Goal: Task Accomplishment & Management: Use online tool/utility

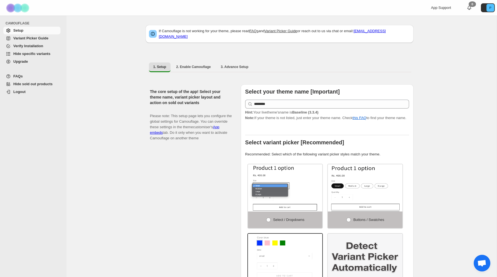
click at [41, 45] on span "Verify Installation" at bounding box center [28, 46] width 30 height 4
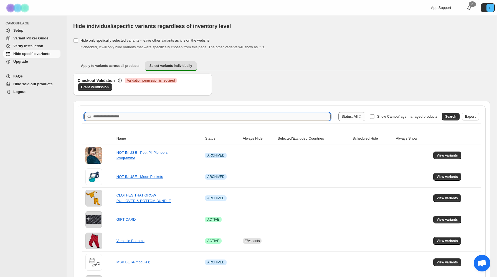
click at [143, 119] on input "Search product name" at bounding box center [211, 117] width 237 height 8
click at [141, 117] on input "Search product name" at bounding box center [211, 117] width 237 height 8
click at [448, 115] on span "Search" at bounding box center [450, 116] width 11 height 4
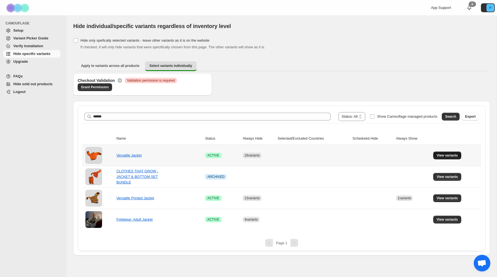
click at [450, 155] on span "View variants" at bounding box center [447, 155] width 21 height 4
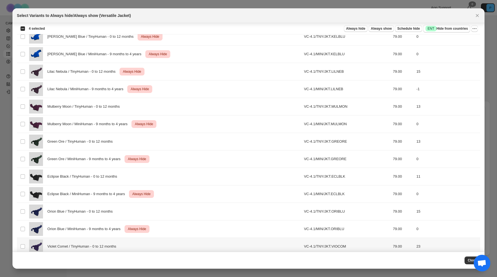
scroll to position [117, 0]
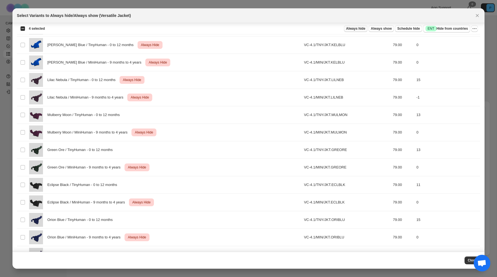
click at [356, 28] on span "Always hide" at bounding box center [355, 28] width 19 height 4
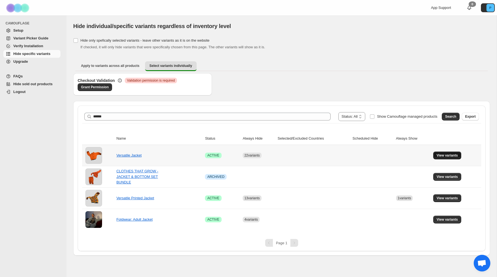
click at [439, 152] on button "View variants" at bounding box center [447, 155] width 28 height 8
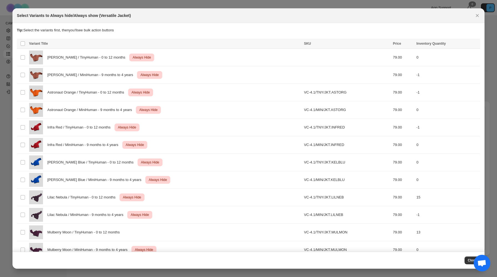
click at [476, 11] on div "Select Variants to Always hide/Always show (Versatile Jacket)" at bounding box center [248, 15] width 472 height 15
click at [476, 16] on icon "Close" at bounding box center [478, 16] width 6 height 6
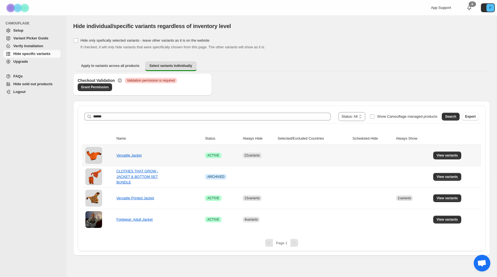
click at [134, 152] on td "Versatile Jacket" at bounding box center [159, 155] width 89 height 21
click at [129, 156] on link "Versatile Jacket" at bounding box center [129, 155] width 25 height 4
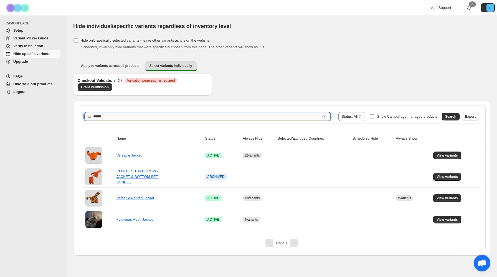
click at [151, 113] on input "******" at bounding box center [206, 117] width 227 height 8
type input "*******"
click at [447, 117] on span "Search" at bounding box center [450, 116] width 11 height 4
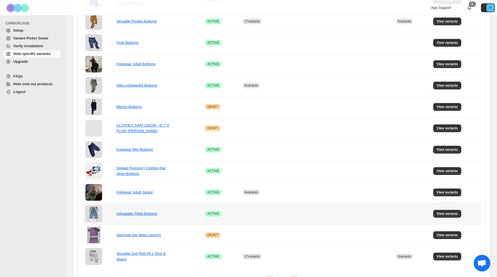
scroll to position [0, 0]
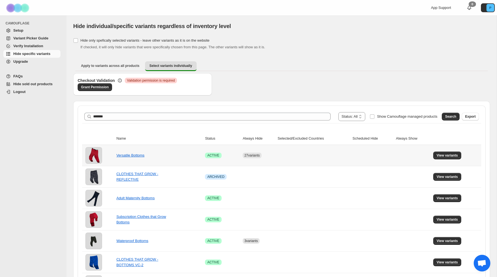
click at [437, 160] on td "View variants" at bounding box center [457, 155] width 50 height 21
click at [441, 158] on button "View variants" at bounding box center [447, 155] width 28 height 8
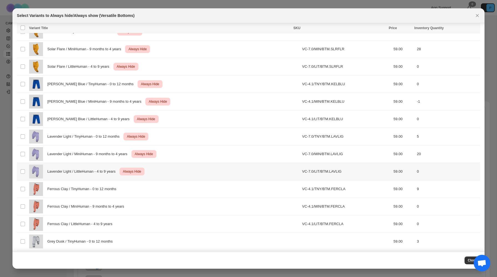
scroll to position [80, 0]
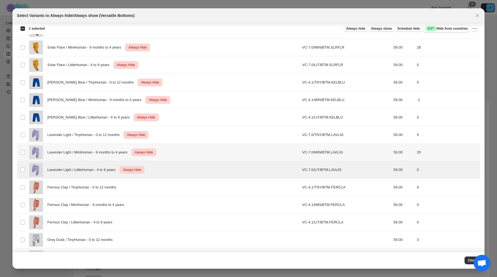
click at [25, 156] on td "Select product variant" at bounding box center [22, 152] width 11 height 17
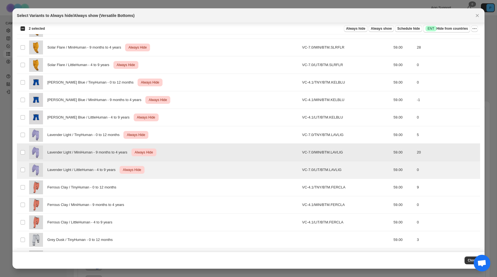
click at [25, 140] on td "Select product variant" at bounding box center [22, 134] width 11 height 17
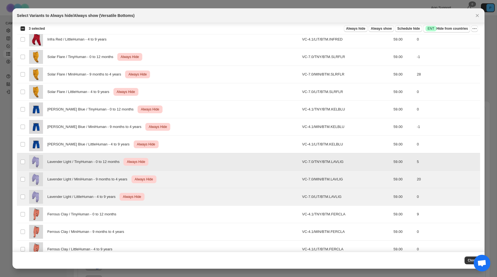
scroll to position [44, 0]
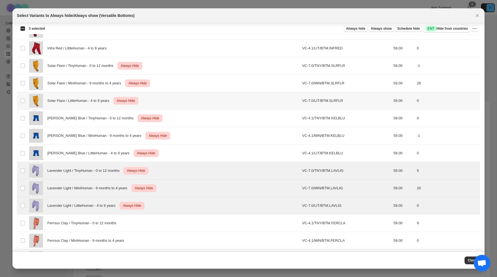
click at [30, 100] on img ":r33:" at bounding box center [36, 101] width 14 height 14
click at [30, 81] on img ":r33:" at bounding box center [36, 83] width 14 height 14
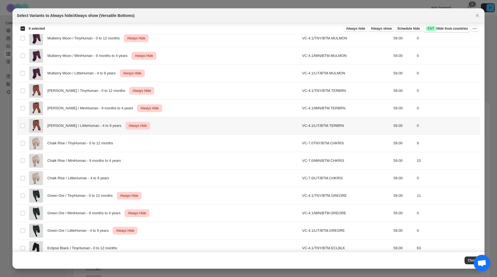
scroll to position [440, 0]
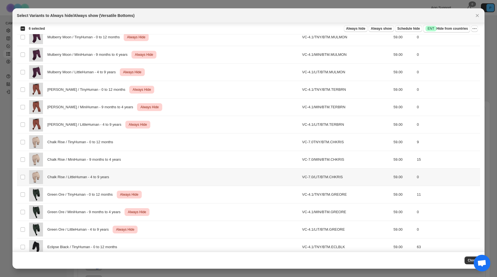
click at [60, 174] on span "Chalk Rise / LittleHuman - 4 to 9 years" at bounding box center [79, 177] width 65 height 6
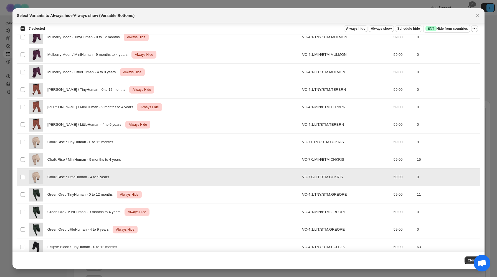
click at [58, 176] on span "Chalk Rise / LittleHuman - 4 to 9 years" at bounding box center [79, 177] width 65 height 6
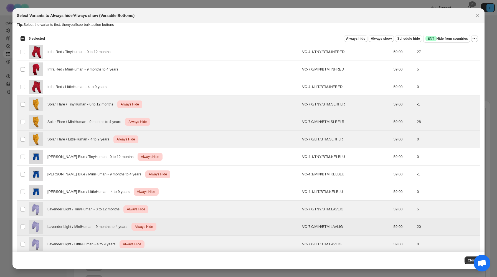
scroll to position [0, 0]
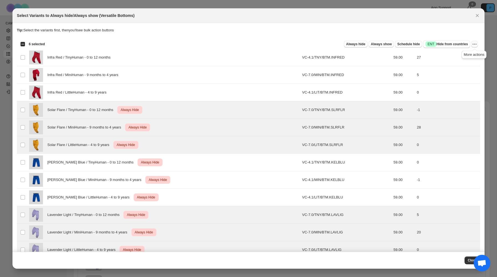
click at [475, 45] on icon "More actions" at bounding box center [475, 44] width 6 height 6
click at [463, 53] on span "Undo always hide" at bounding box center [454, 55] width 40 height 6
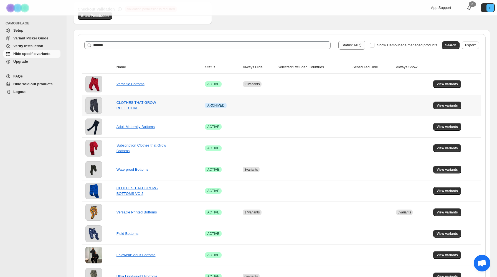
scroll to position [65, 0]
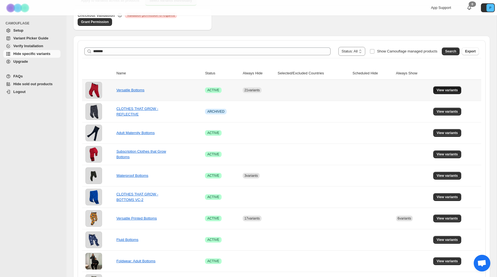
click at [436, 90] on button "View variants" at bounding box center [447, 90] width 28 height 8
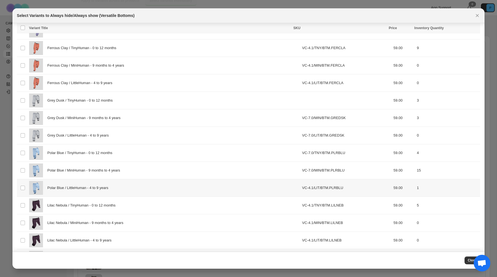
scroll to position [216, 0]
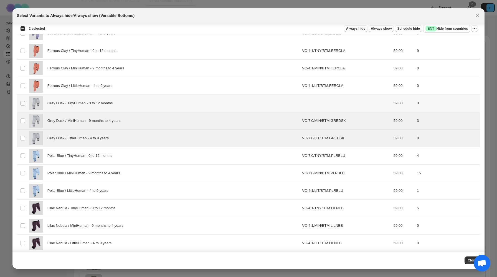
click at [22, 105] on span ":r57:" at bounding box center [22, 103] width 5 height 5
click at [353, 36] on td "VC-7.0/LIT/BTM.LAVLIG" at bounding box center [346, 33] width 92 height 17
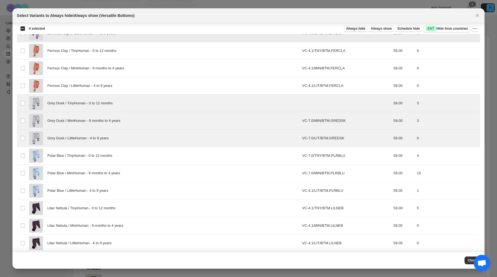
click at [351, 28] on span "Always hide" at bounding box center [355, 28] width 19 height 4
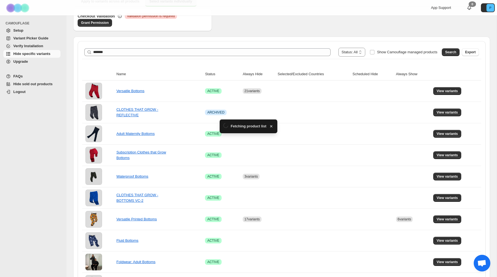
scroll to position [65, 0]
